Goal: Task Accomplishment & Management: Manage account settings

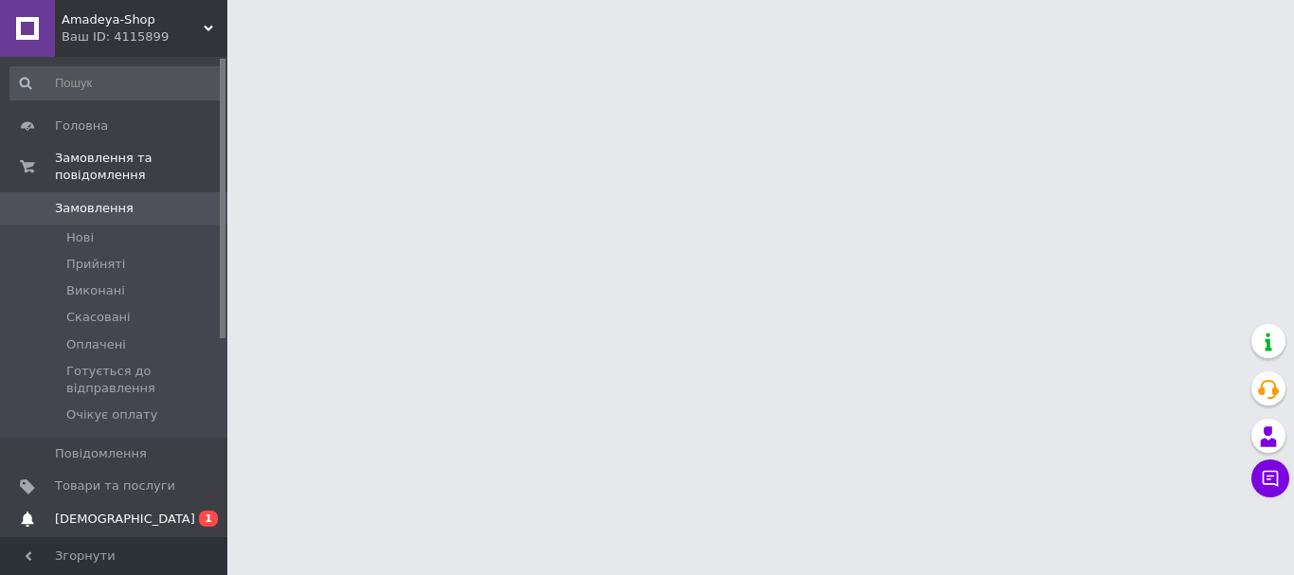
click at [73, 511] on span "[DEMOGRAPHIC_DATA]" at bounding box center [125, 519] width 140 height 17
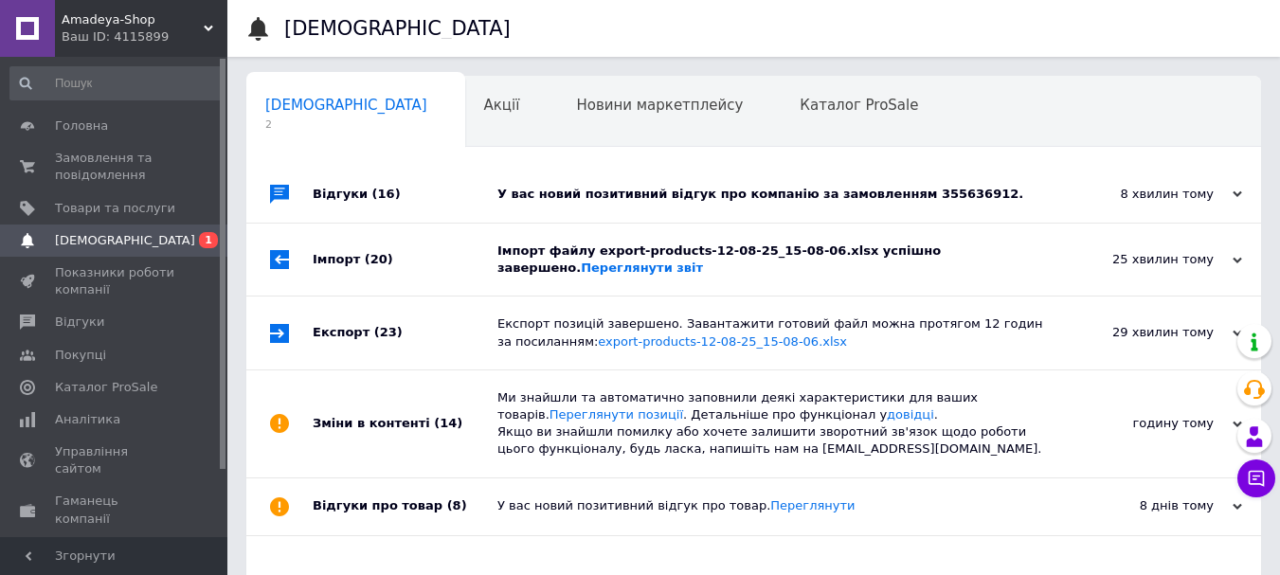
click at [333, 188] on div "Відгуки (16)" at bounding box center [405, 194] width 185 height 57
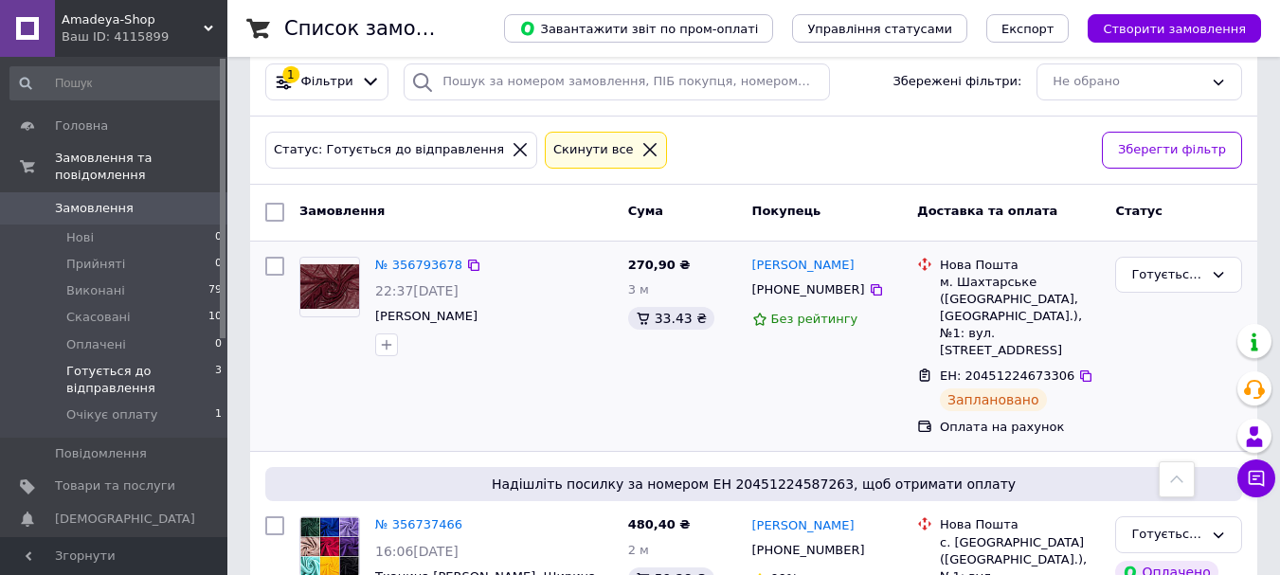
scroll to position [88, 0]
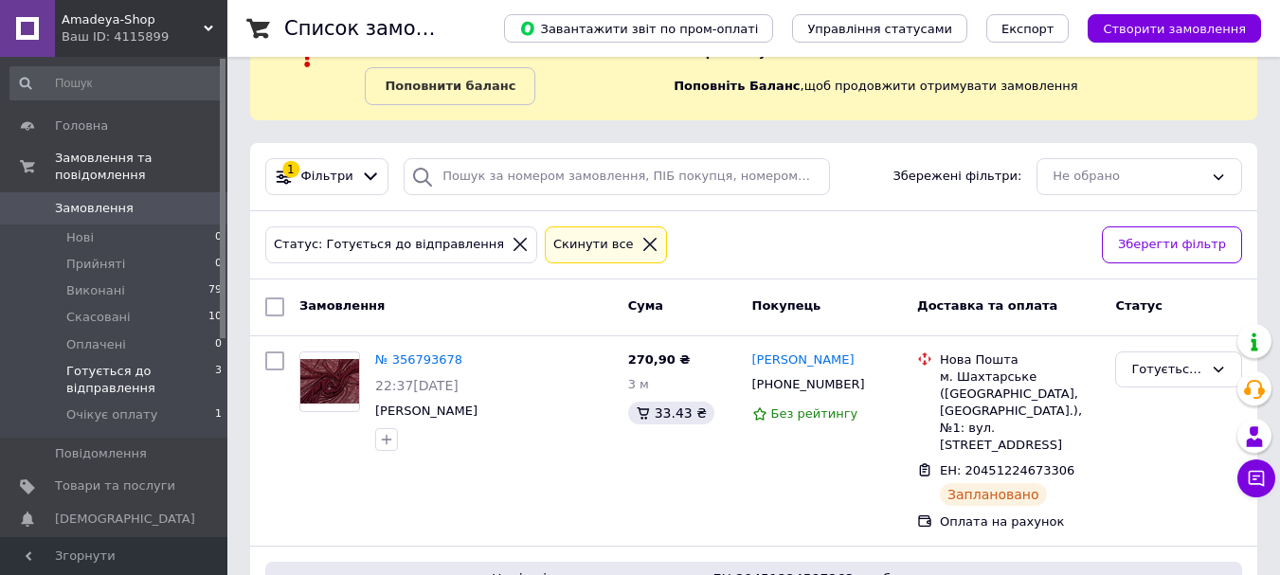
click at [80, 200] on span "Замовлення" at bounding box center [94, 208] width 79 height 17
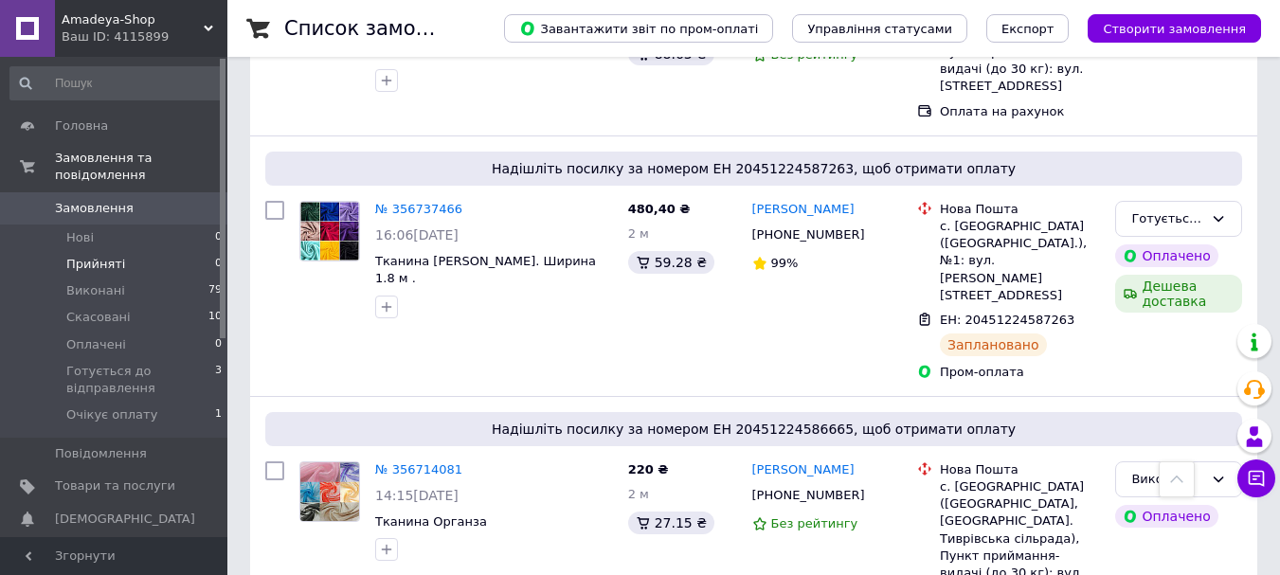
scroll to position [339, 0]
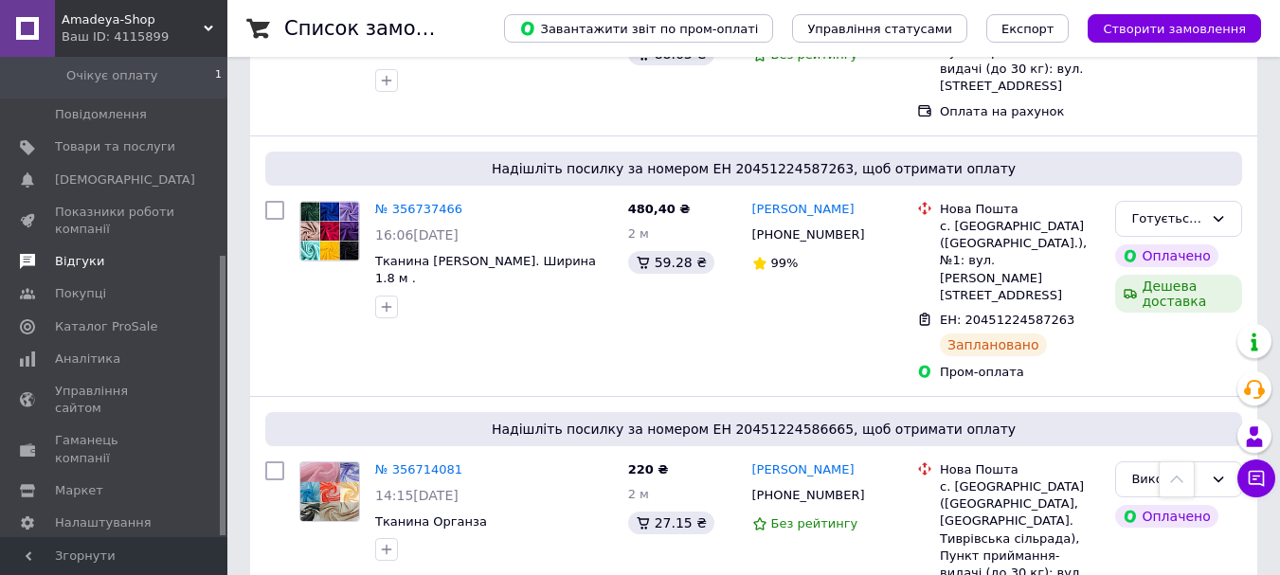
click at [78, 253] on span "Відгуки" at bounding box center [79, 261] width 49 height 17
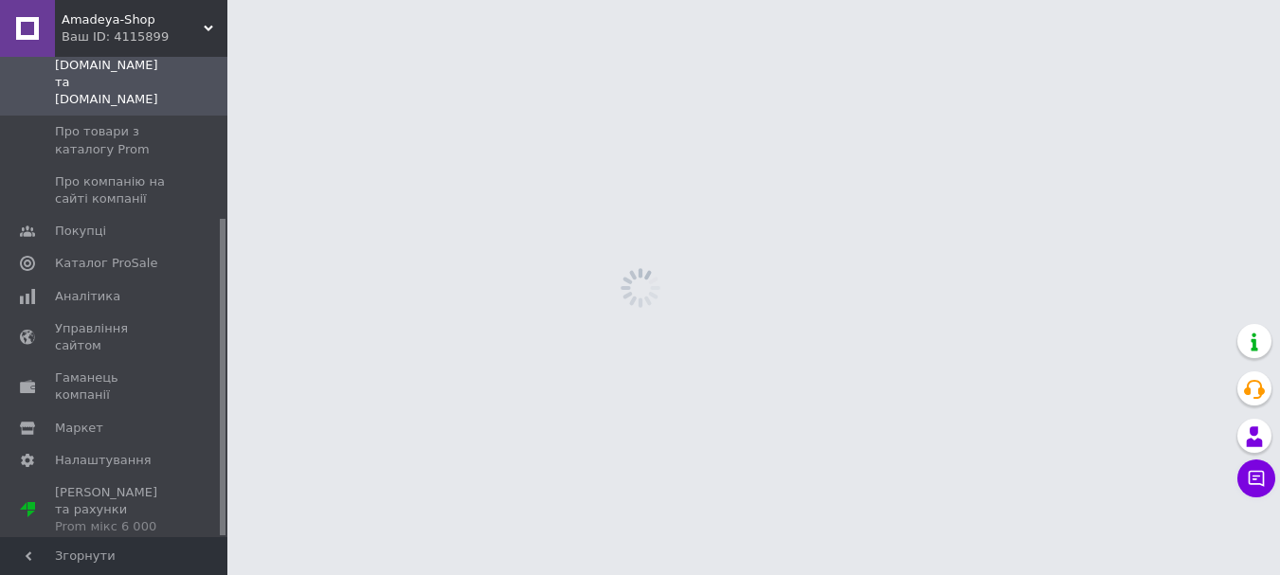
scroll to position [244, 0]
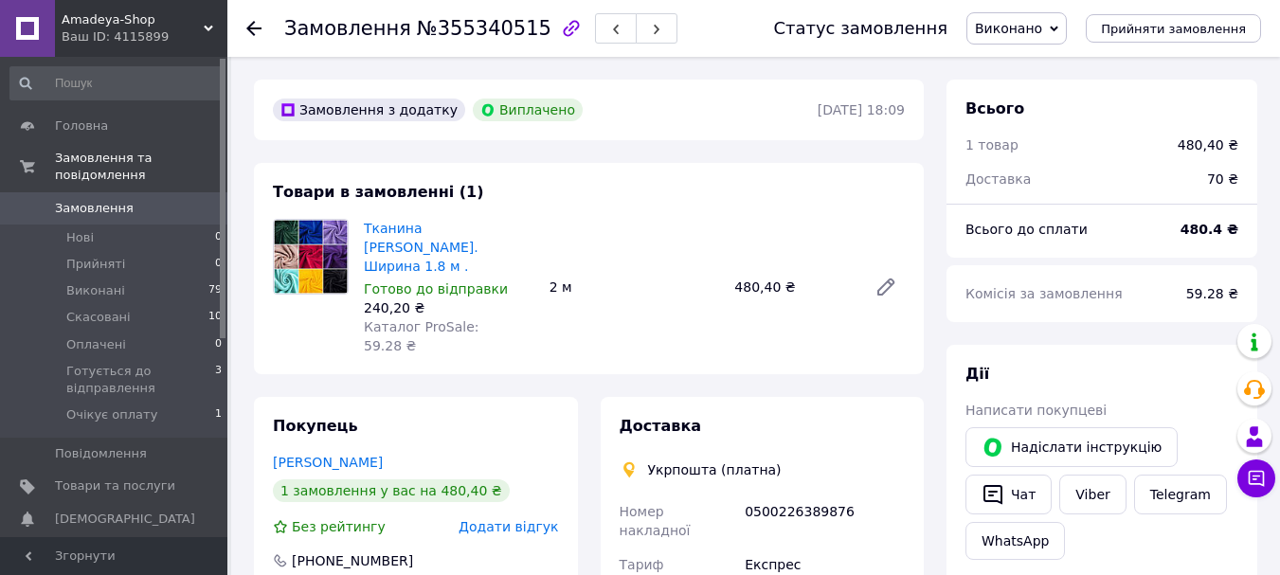
scroll to position [27, 0]
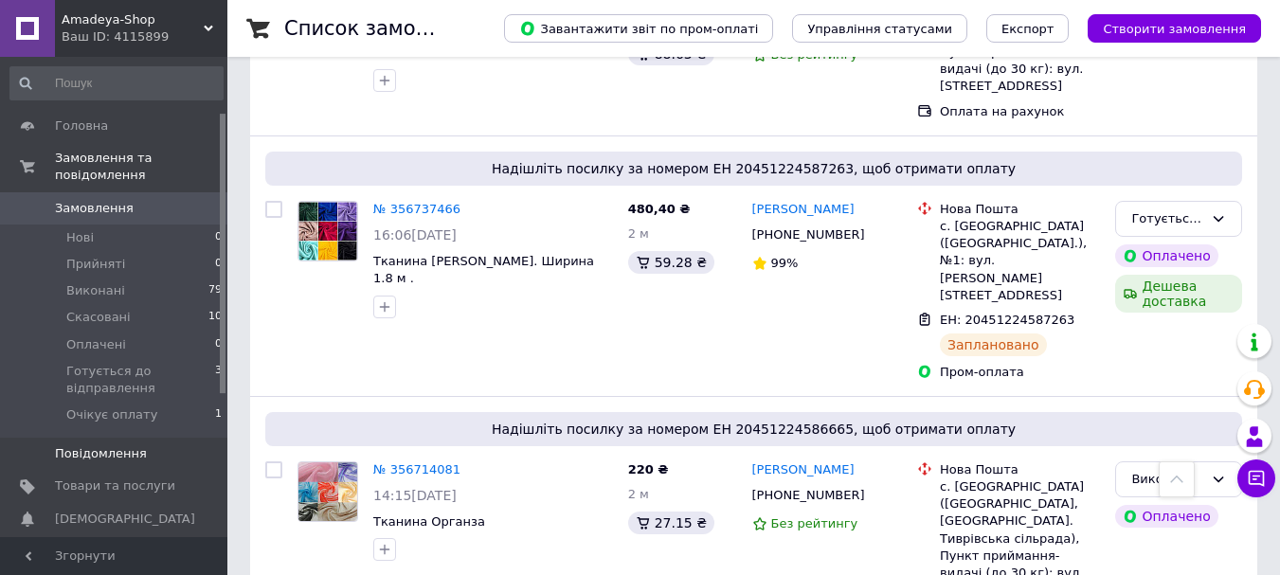
scroll to position [190, 0]
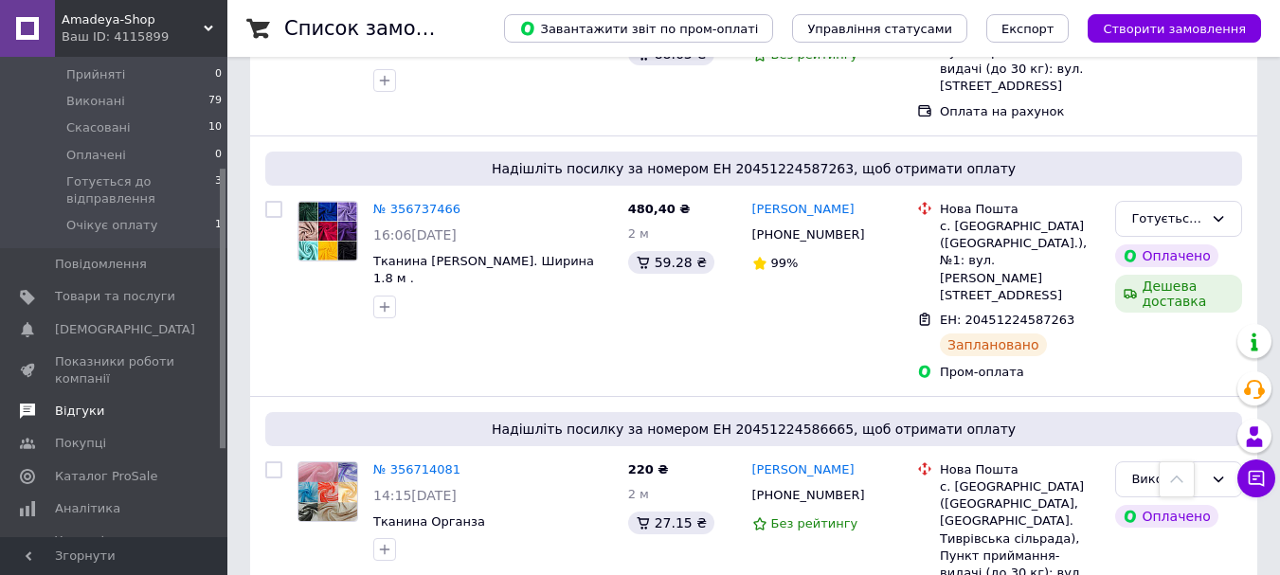
click at [80, 403] on span "Відгуки" at bounding box center [79, 411] width 49 height 17
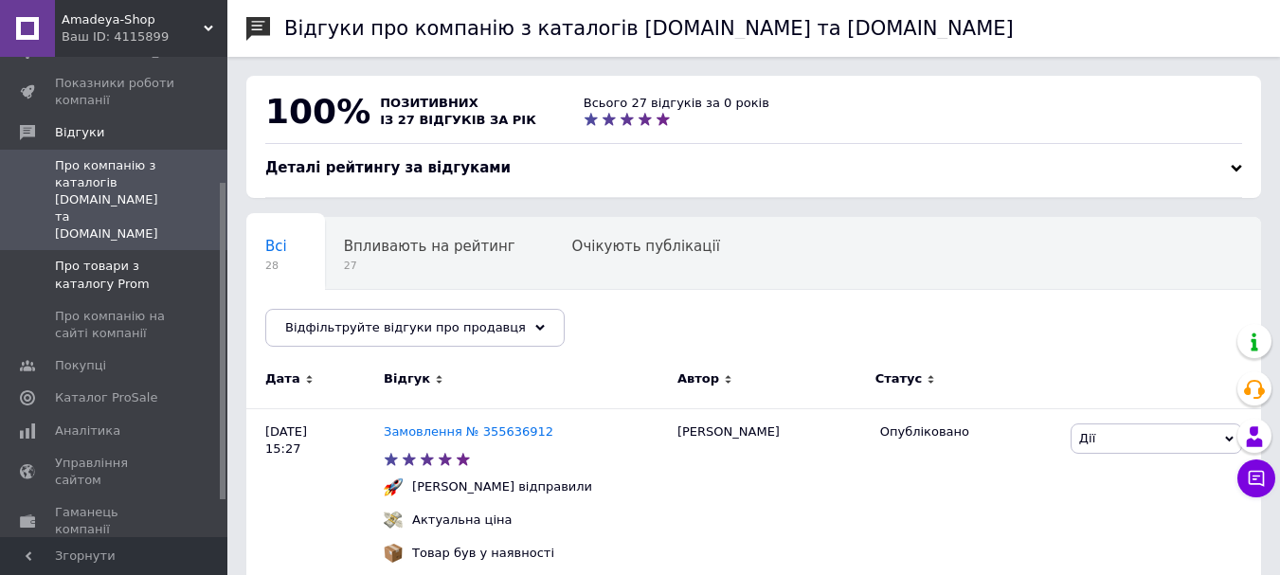
click at [99, 258] on span "Про товари з каталогу Prom" at bounding box center [115, 275] width 120 height 34
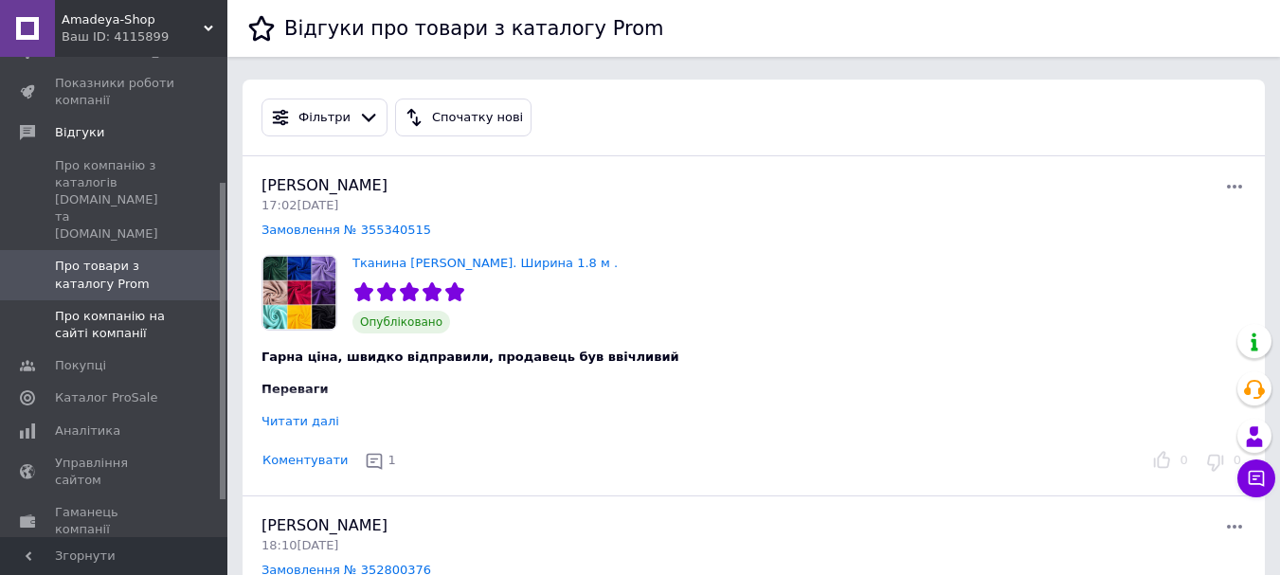
click at [131, 308] on span "Про компанію на сайті компанії" at bounding box center [115, 325] width 120 height 34
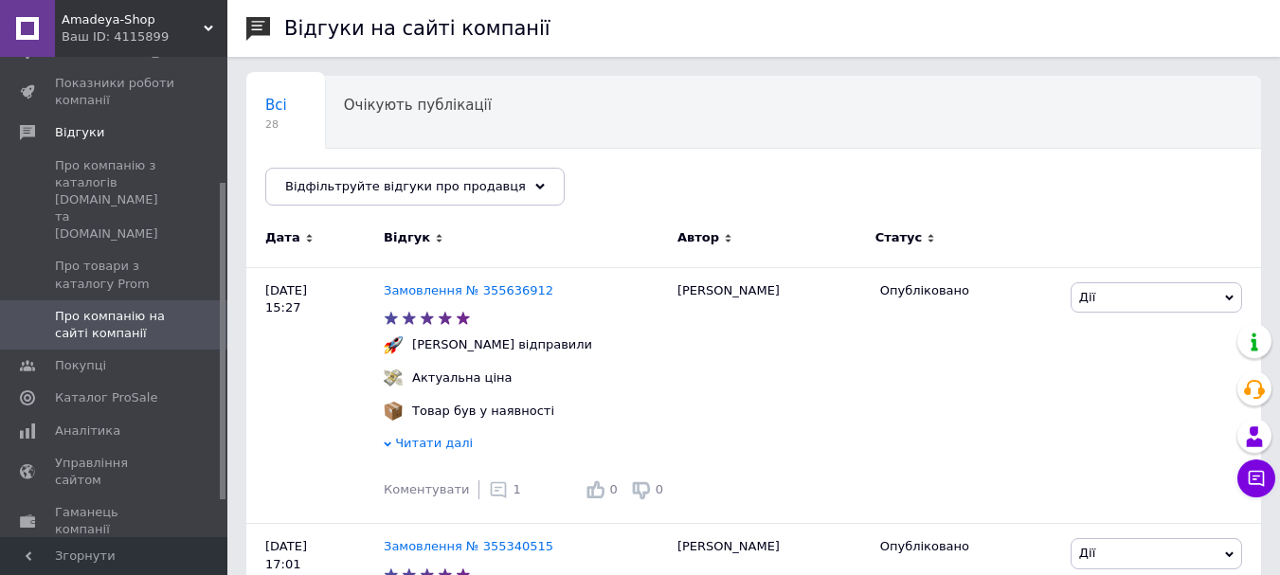
click at [131, 308] on span "Про компанію на сайті компанії" at bounding box center [115, 325] width 120 height 34
click at [128, 170] on span "Про компанію з каталогів [DOMAIN_NAME] та [DOMAIN_NAME]" at bounding box center [115, 200] width 120 height 86
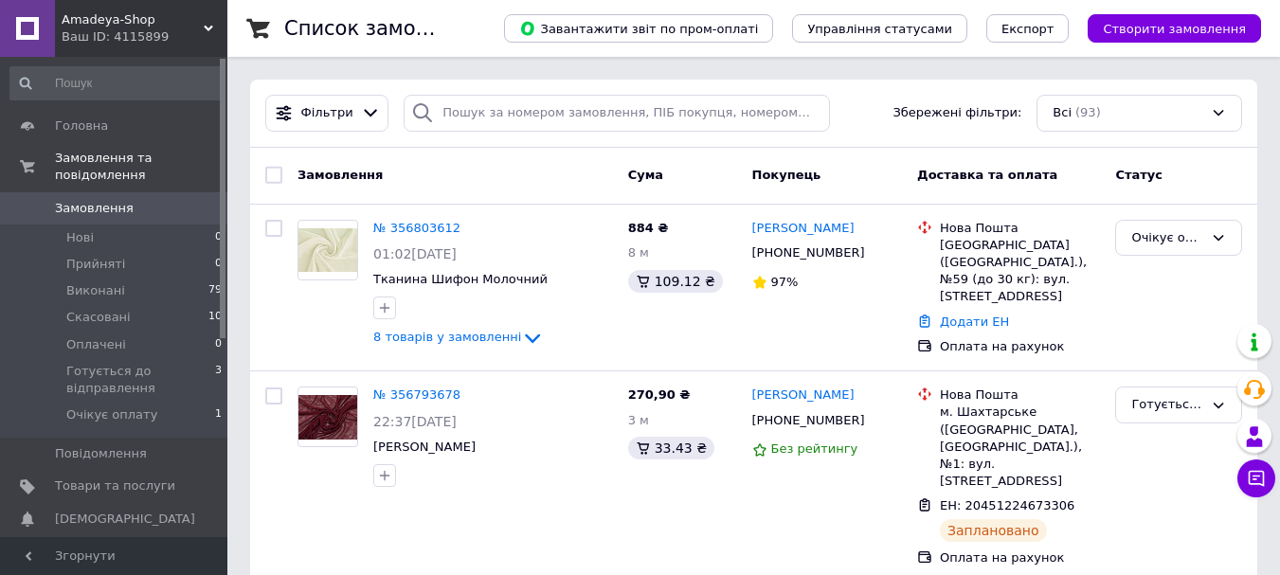
click at [115, 200] on span "Замовлення" at bounding box center [94, 208] width 79 height 17
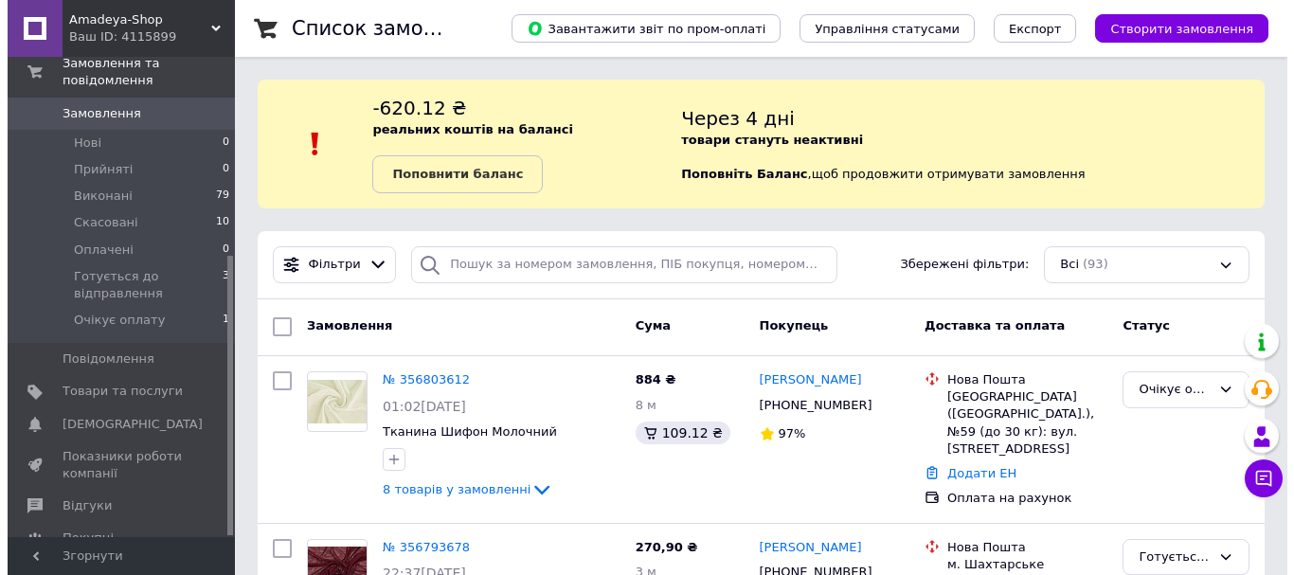
scroll to position [339, 0]
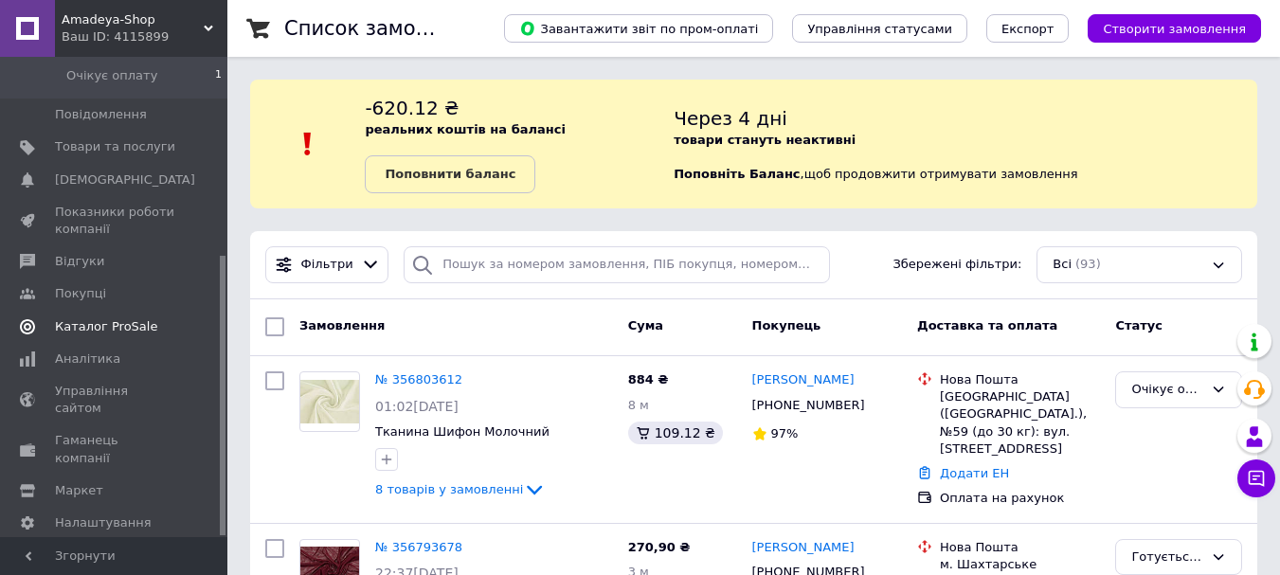
click at [106, 318] on span "Каталог ProSale" at bounding box center [106, 326] width 102 height 17
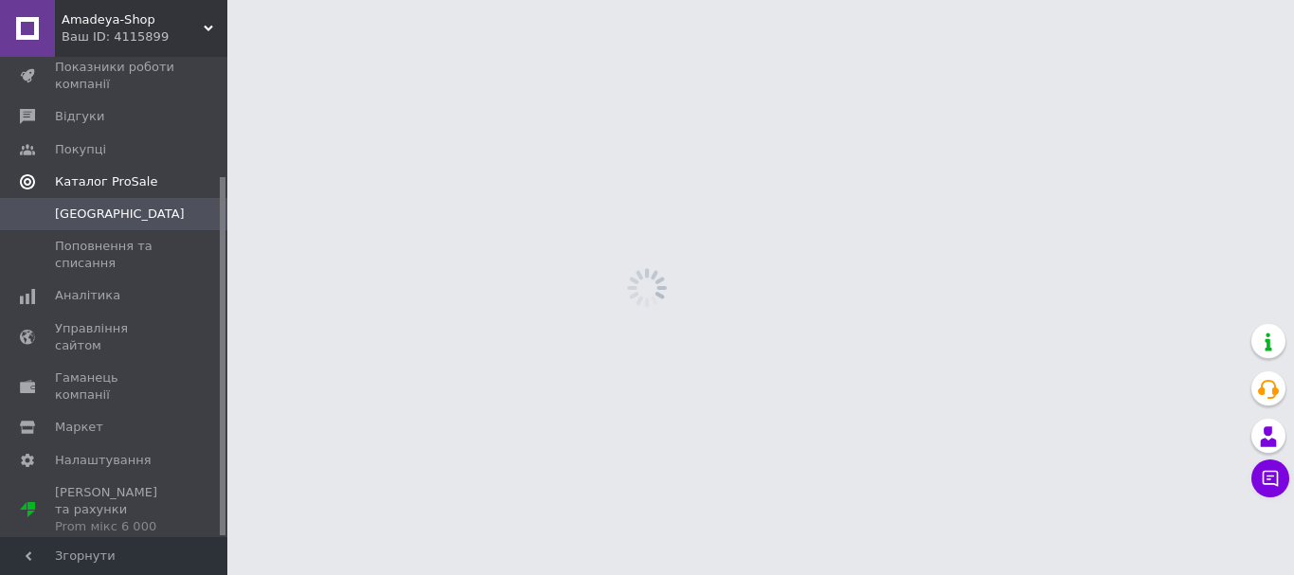
scroll to position [160, 0]
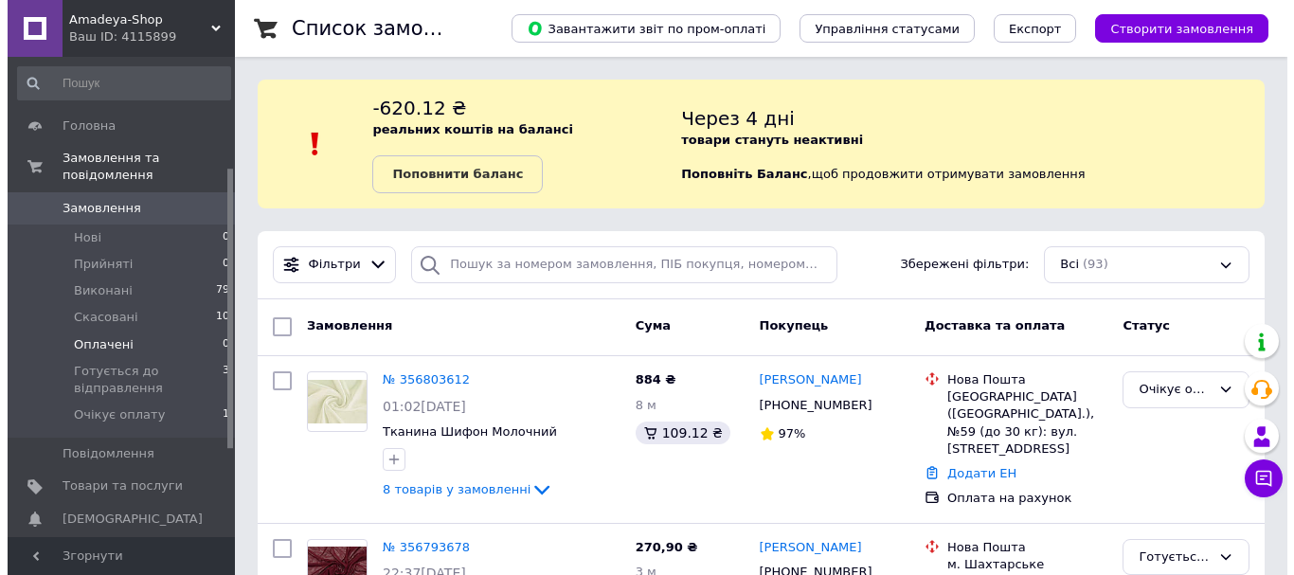
scroll to position [339, 0]
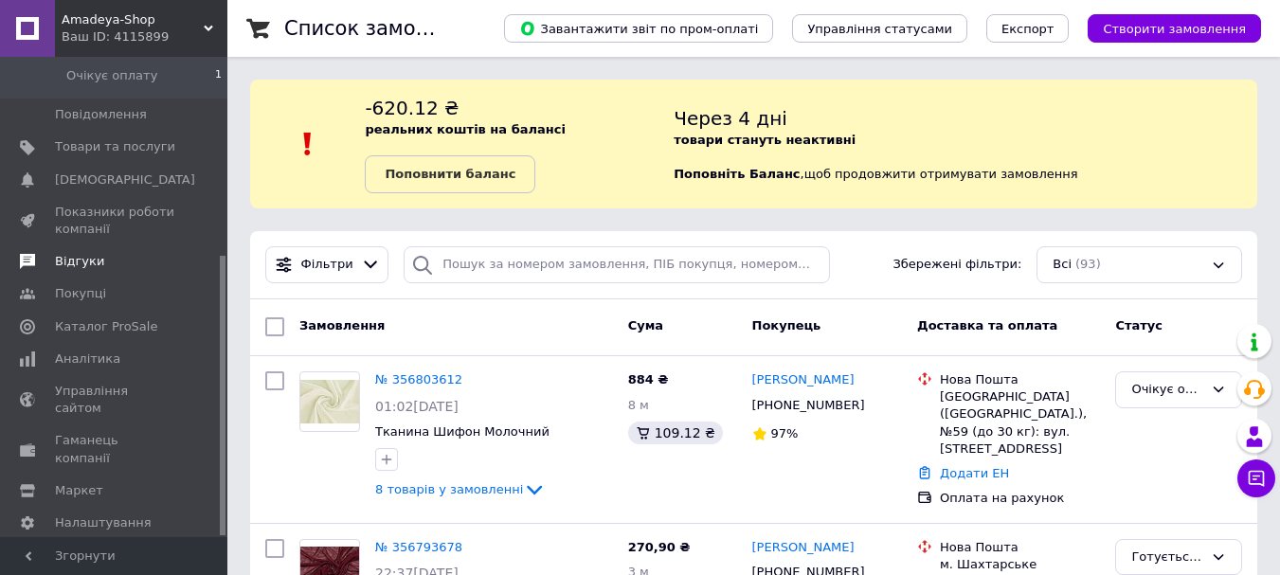
click at [84, 253] on span "Відгуки" at bounding box center [79, 261] width 49 height 17
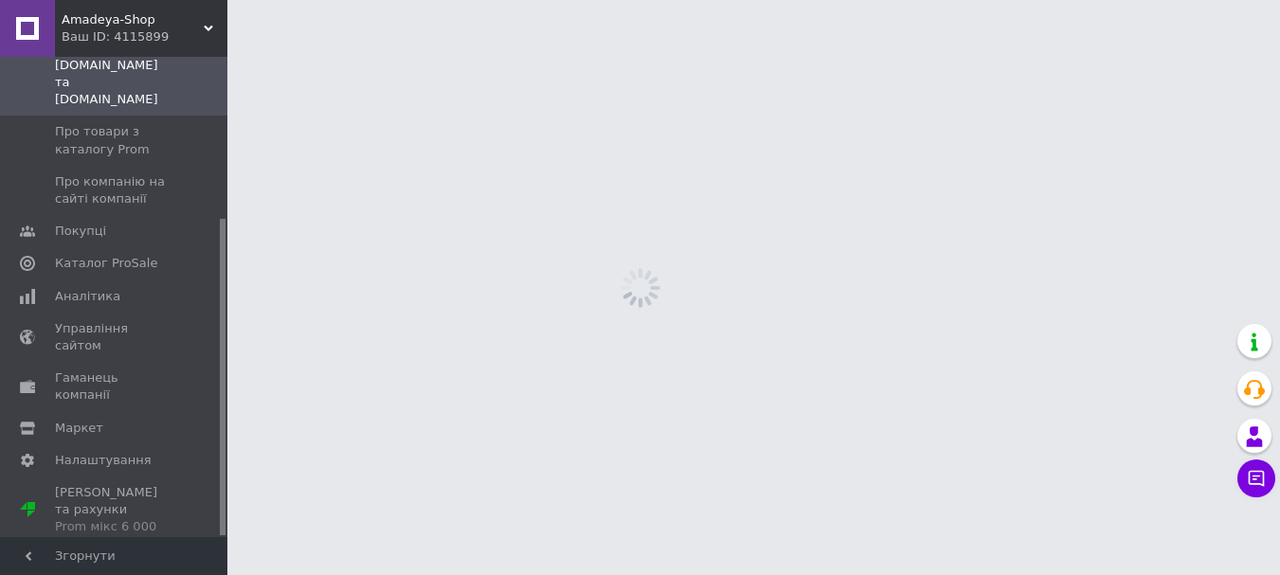
scroll to position [244, 0]
